Goal: Navigation & Orientation: Find specific page/section

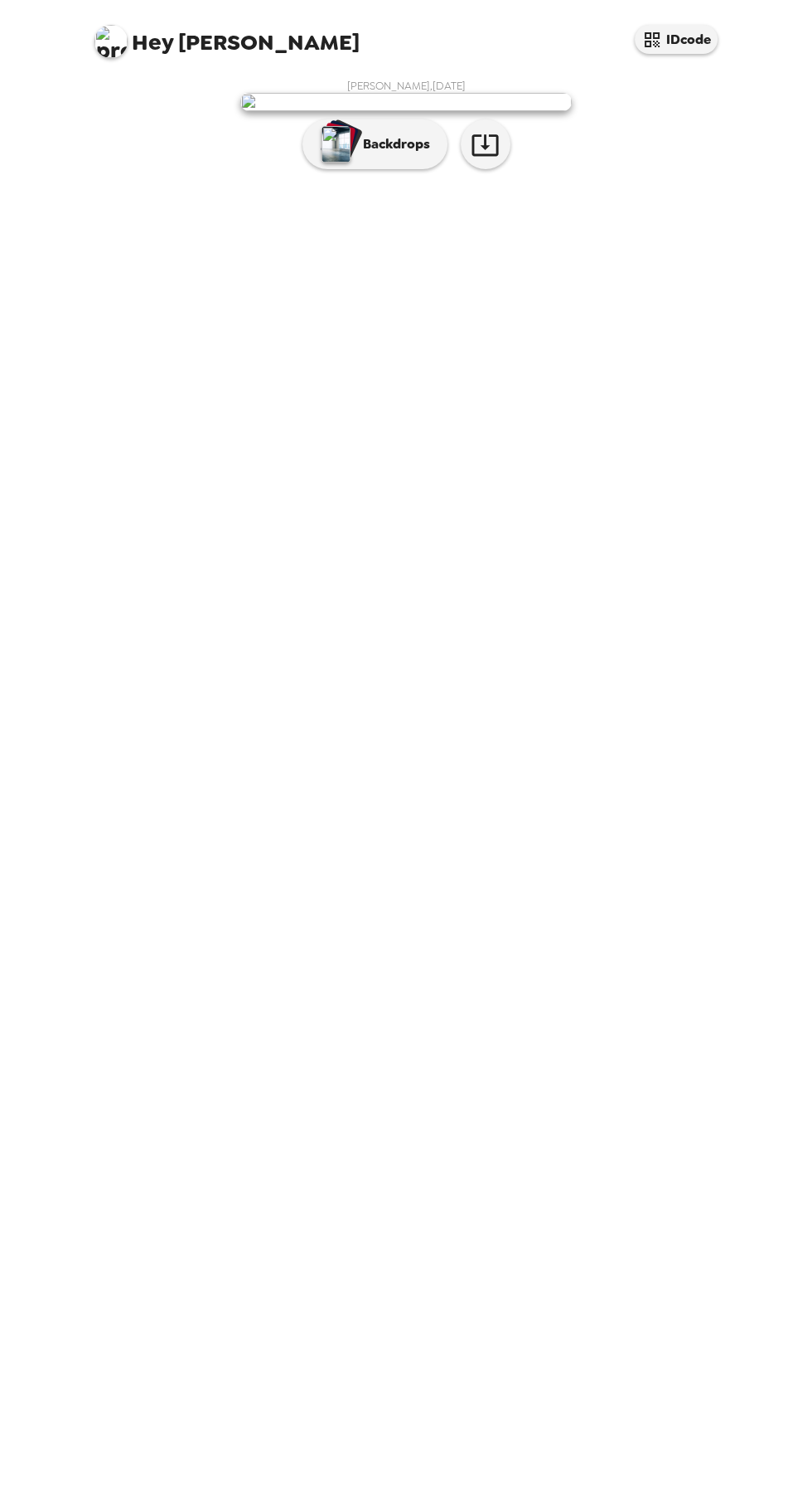
click at [486, 111] on img at bounding box center [406, 102] width 332 height 19
